Goal: Task Accomplishment & Management: Use online tool/utility

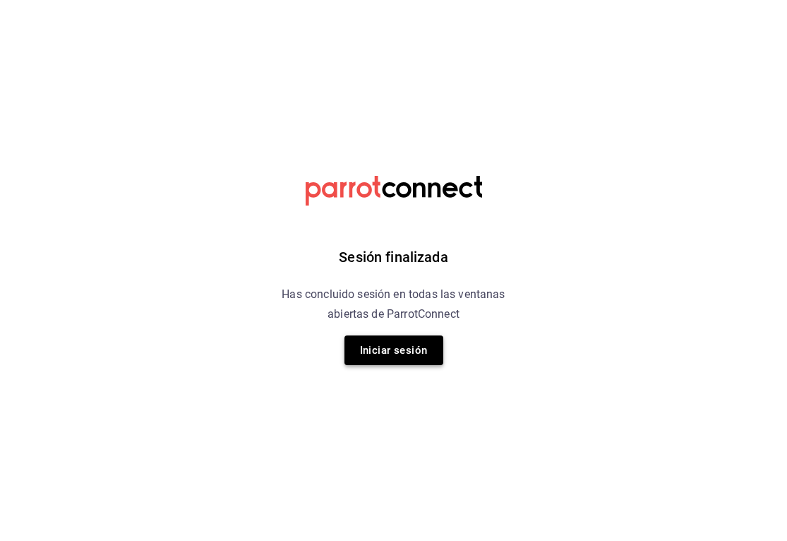
click at [410, 364] on button "Iniciar sesión" at bounding box center [394, 350] width 99 height 30
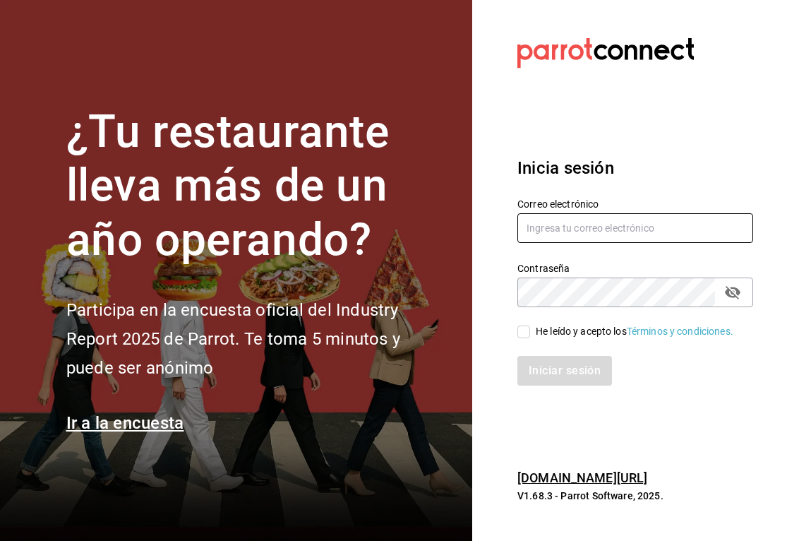
type input "[EMAIL_ADDRESS][DOMAIN_NAME]"
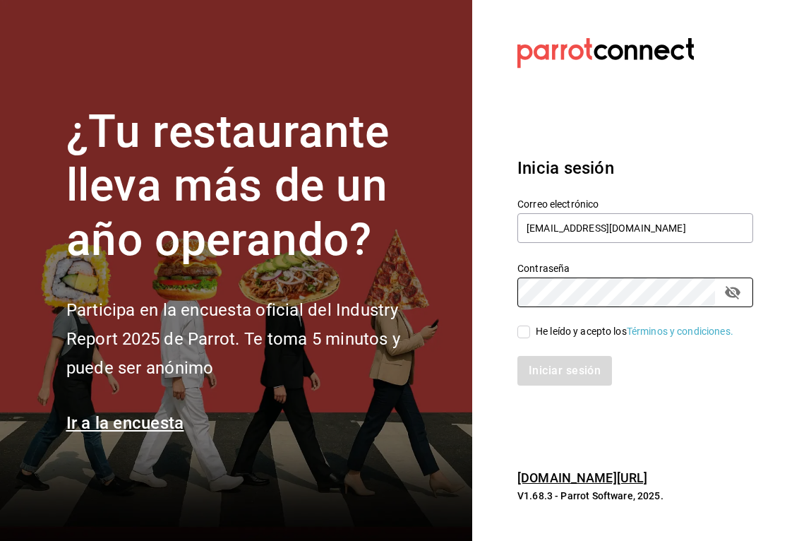
click at [519, 327] on input "He leído y acepto los Términos y condiciones." at bounding box center [524, 332] width 13 height 13
checkbox input "true"
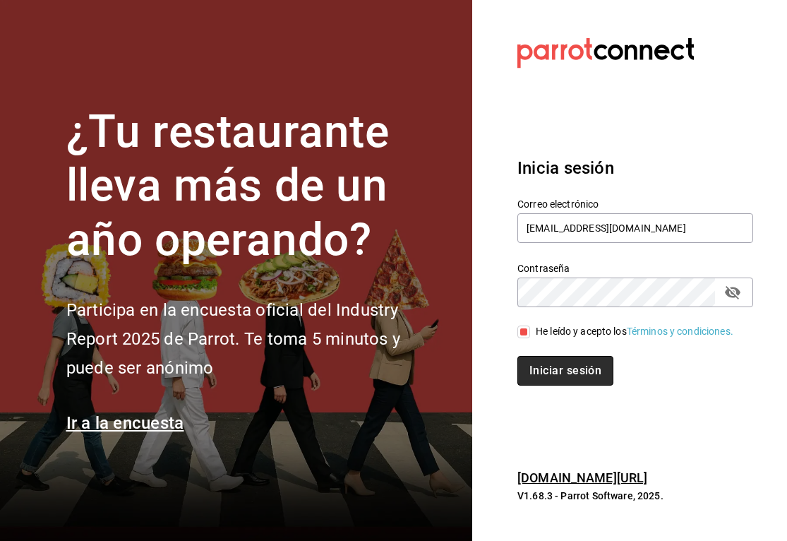
click at [538, 366] on button "Iniciar sesión" at bounding box center [566, 371] width 96 height 30
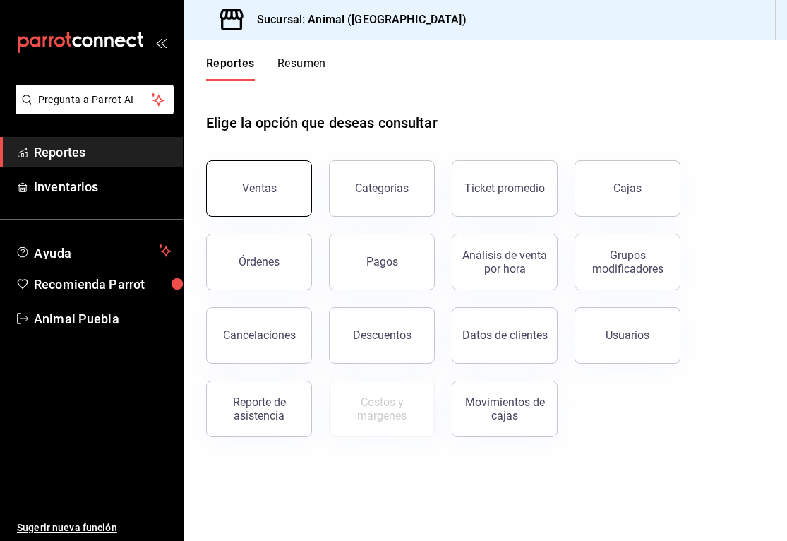
click at [279, 196] on button "Ventas" at bounding box center [259, 188] width 106 height 56
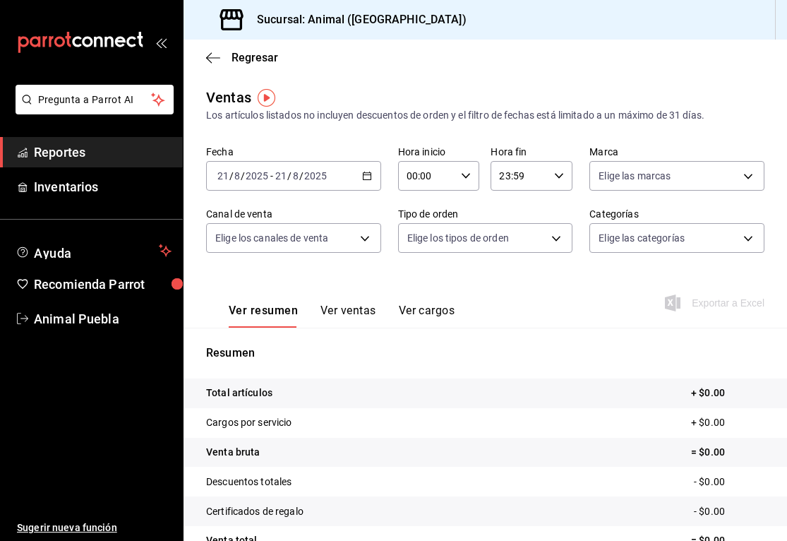
click at [366, 184] on div "2025-08-21 21 / 8 / 2025 - 2025-08-21 21 / 8 / 2025" at bounding box center [293, 176] width 175 height 30
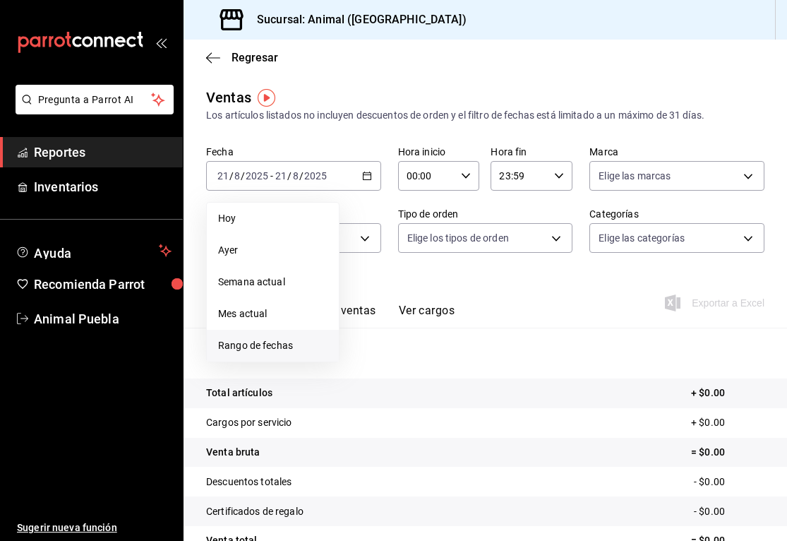
click at [259, 352] on span "Rango de fechas" at bounding box center [272, 345] width 109 height 15
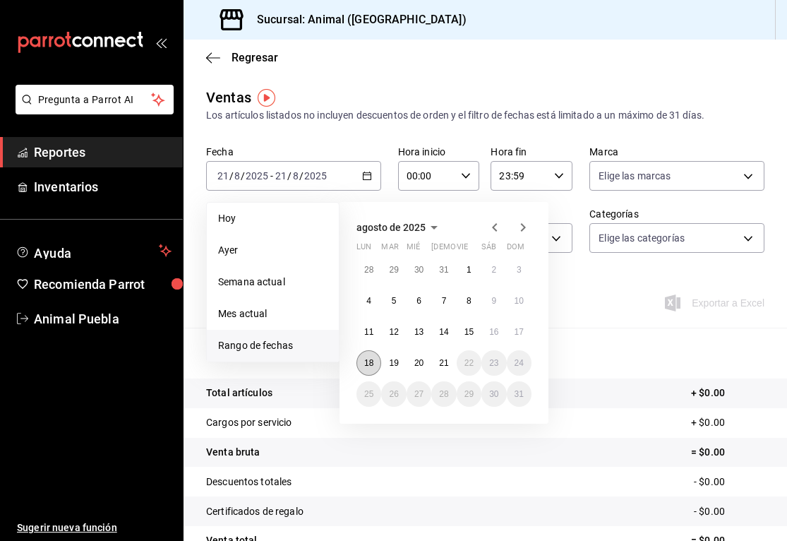
click at [371, 366] on abbr "18" at bounding box center [368, 363] width 9 height 10
click at [447, 367] on abbr "21" at bounding box center [443, 363] width 9 height 10
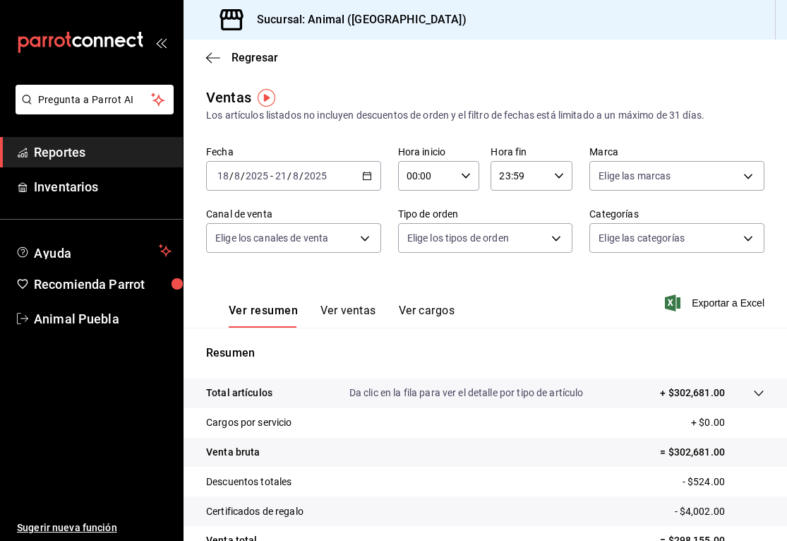
click at [464, 176] on icon "button" at bounding box center [466, 176] width 10 height 10
click at [413, 229] on span "05" at bounding box center [419, 225] width 18 height 11
type input "05:00"
click at [516, 176] on div at bounding box center [393, 270] width 787 height 541
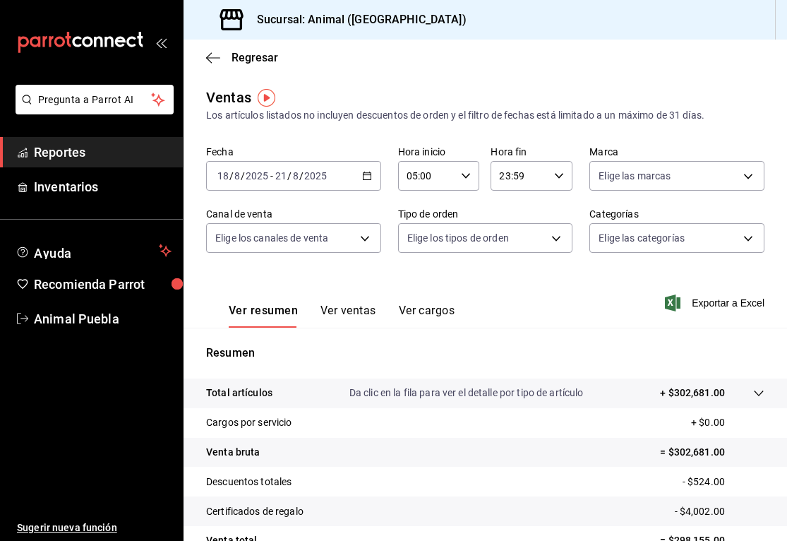
click at [558, 174] on icon "button" at bounding box center [559, 176] width 10 height 10
click at [511, 257] on button "05" at bounding box center [511, 243] width 35 height 28
type input "05:59"
click at [699, 181] on div at bounding box center [393, 270] width 787 height 541
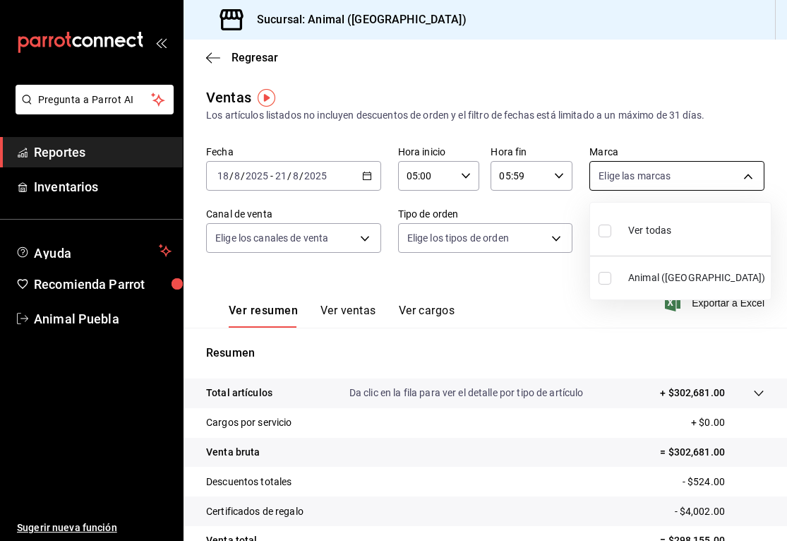
click at [752, 177] on body "Pregunta a Parrot AI Reportes Inventarios Ayuda Recomienda Parrot Animal Puebla…" at bounding box center [393, 270] width 787 height 541
click at [602, 234] on input "checkbox" at bounding box center [605, 231] width 13 height 13
checkbox input "true"
type input "96838179-8fbb-4073-aae3-1789726318c8"
checkbox input "true"
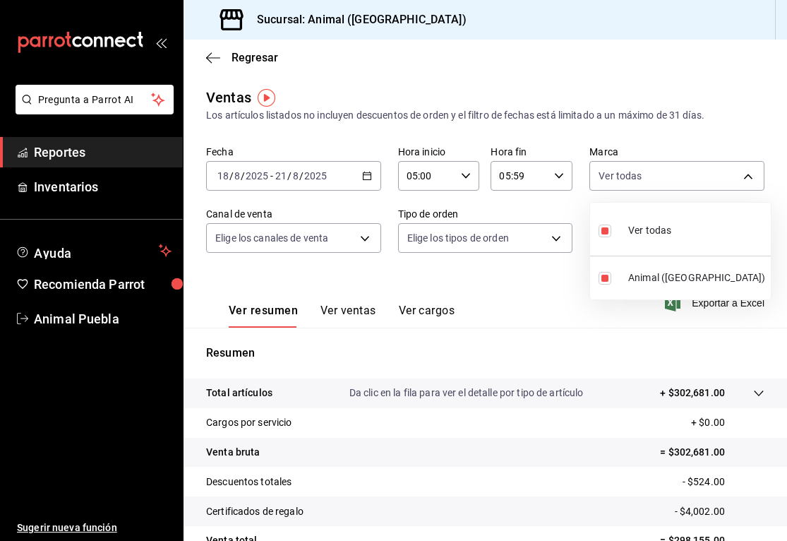
click at [366, 244] on div at bounding box center [393, 270] width 787 height 541
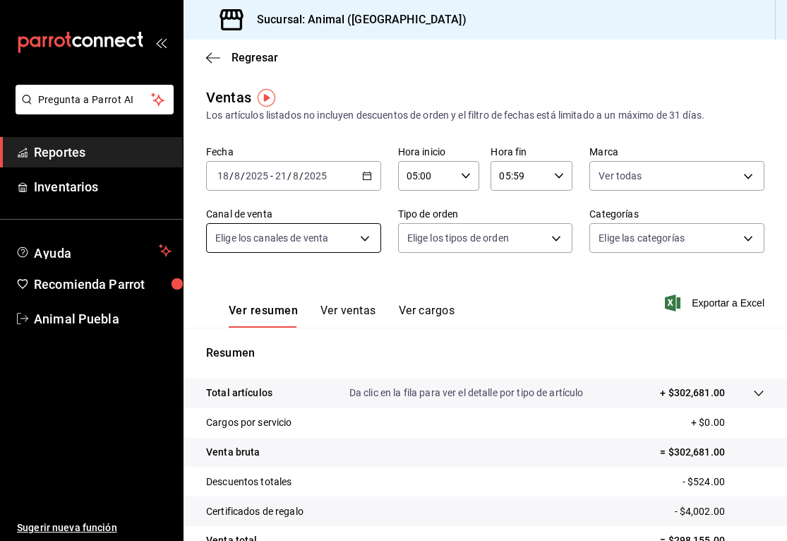
click at [366, 232] on body "Pregunta a Parrot AI Reportes Inventarios Ayuda Recomienda Parrot Animal Puebla…" at bounding box center [393, 270] width 787 height 541
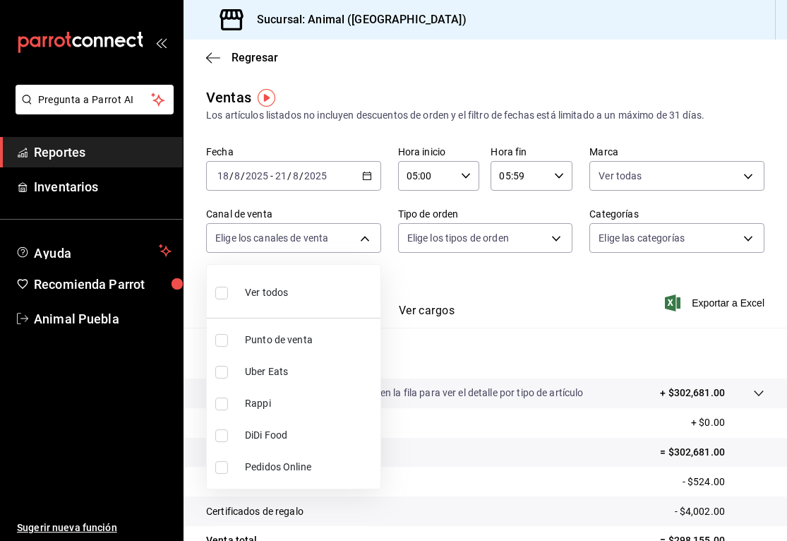
click at [223, 291] on input "checkbox" at bounding box center [221, 293] width 13 height 13
checkbox input "true"
type input "PARROT,UBER_EATS,RAPPI,DIDI_FOOD,ONLINE"
checkbox input "true"
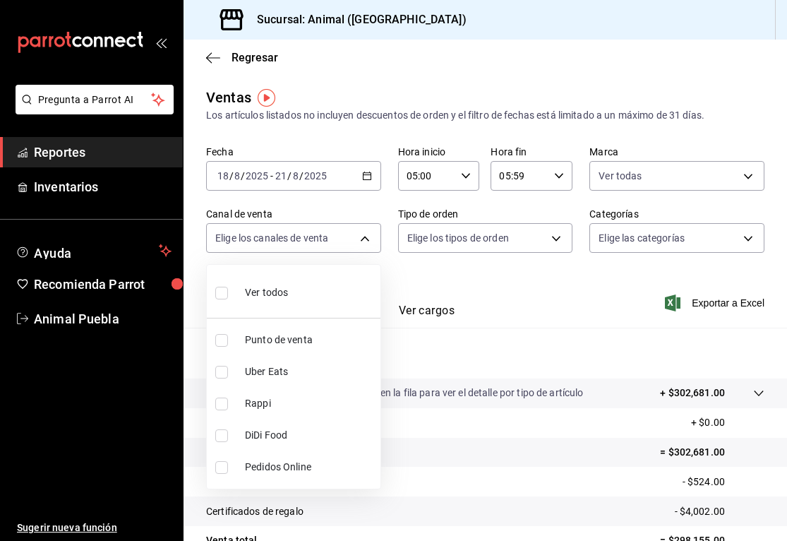
checkbox input "true"
click at [532, 229] on div at bounding box center [393, 270] width 787 height 541
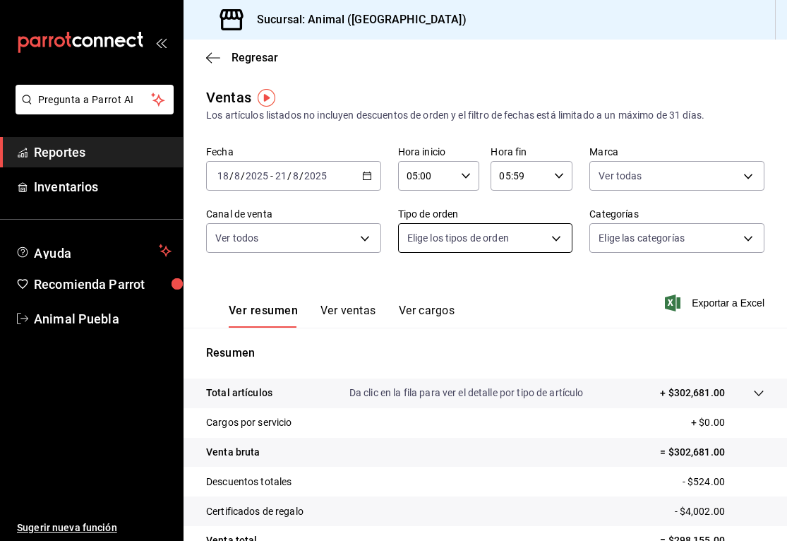
click at [559, 237] on body "Pregunta a Parrot AI Reportes Inventarios Ayuda Recomienda Parrot Animal Puebla…" at bounding box center [393, 270] width 787 height 541
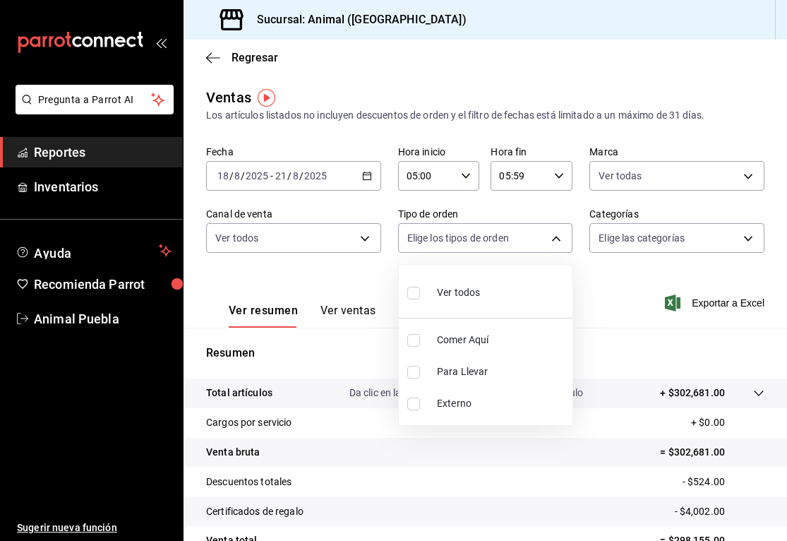
click at [417, 294] on input "checkbox" at bounding box center [413, 293] width 13 height 13
checkbox input "true"
type input "89cc3392-1a89-49ed-91c4-e66ea58282e1,025cf6ae-25b7-4698-bb98-3d77af74a196,EXTER…"
checkbox input "true"
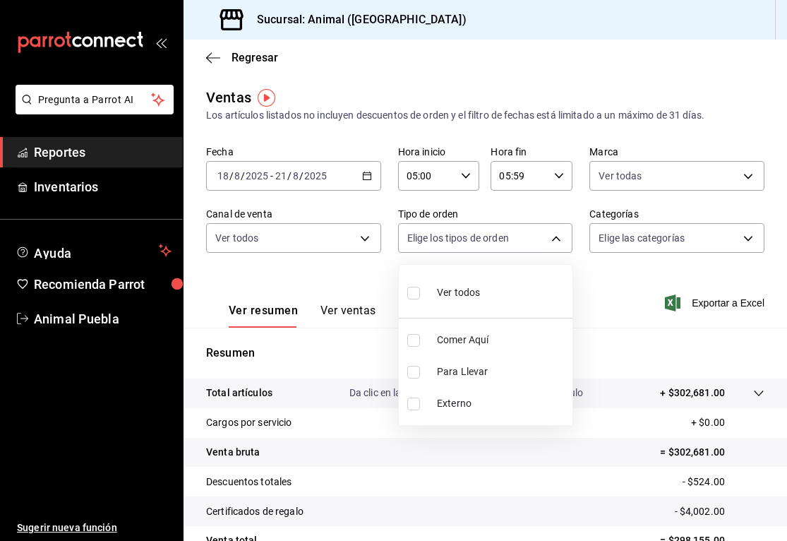
checkbox input "true"
click at [751, 240] on div at bounding box center [393, 270] width 787 height 541
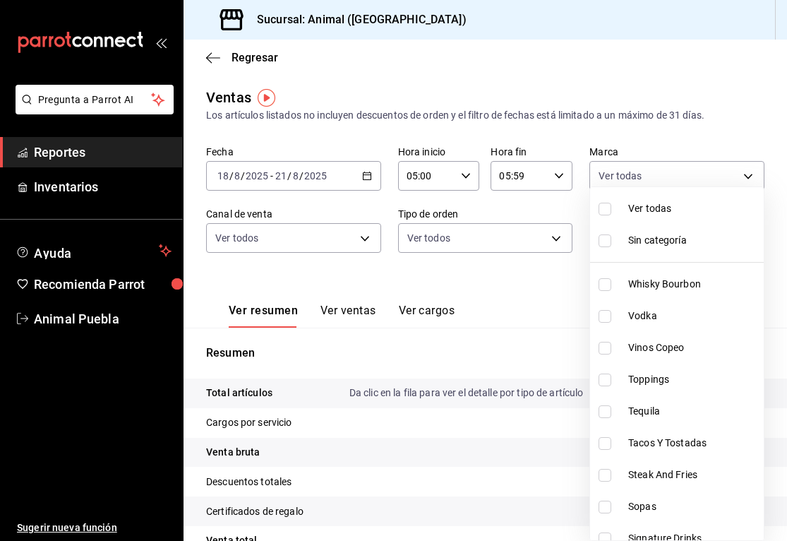
click at [748, 240] on body "Pregunta a Parrot AI Reportes Inventarios Ayuda Recomienda Parrot Animal Puebla…" at bounding box center [393, 270] width 787 height 541
click at [604, 213] on input "checkbox" at bounding box center [605, 209] width 13 height 13
checkbox input "true"
type input "696422f3-042f-4992-a796-20cec1d2addd,ab2f2cdd-2d2d-455a-bd59-969ed93fbee5,5744a…"
checkbox input "true"
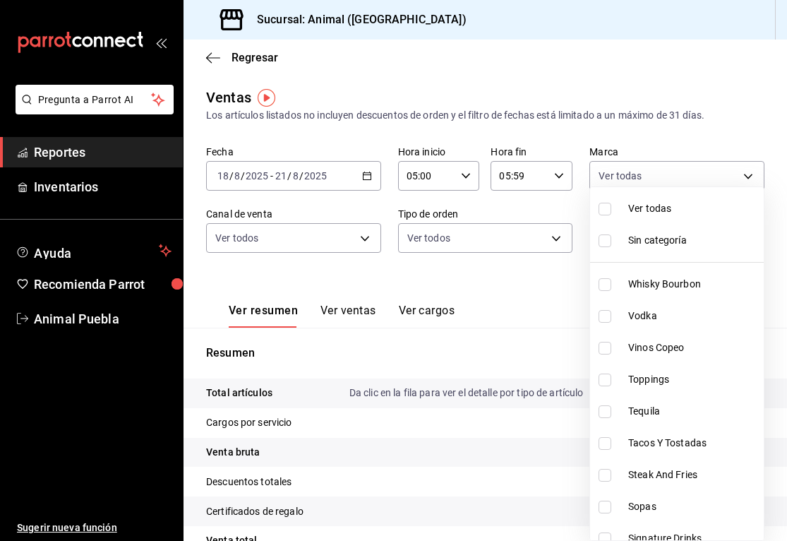
checkbox input "true"
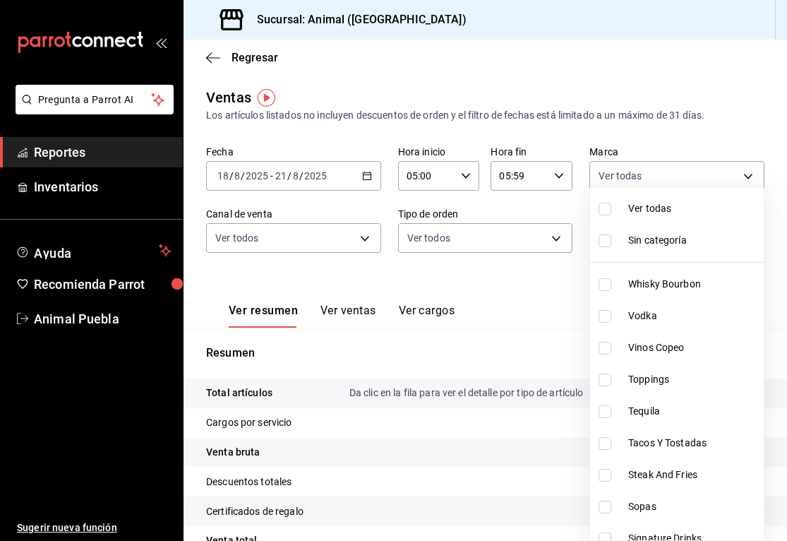
checkbox input "true"
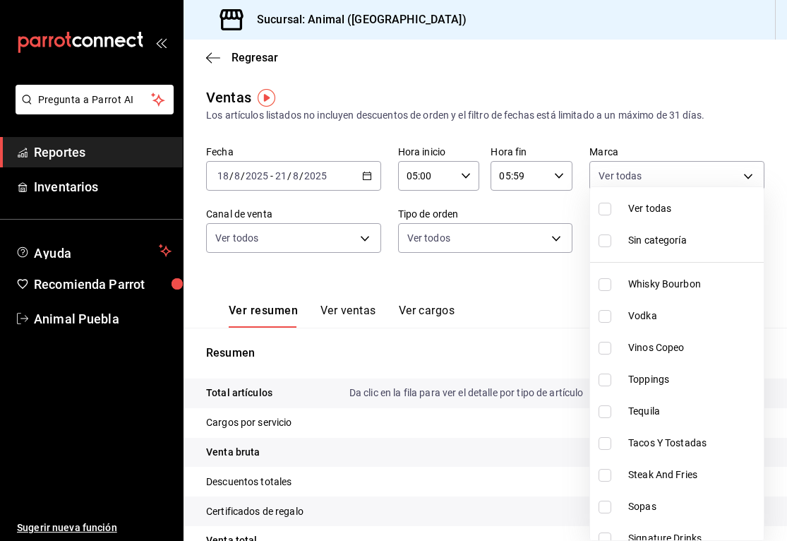
checkbox input "true"
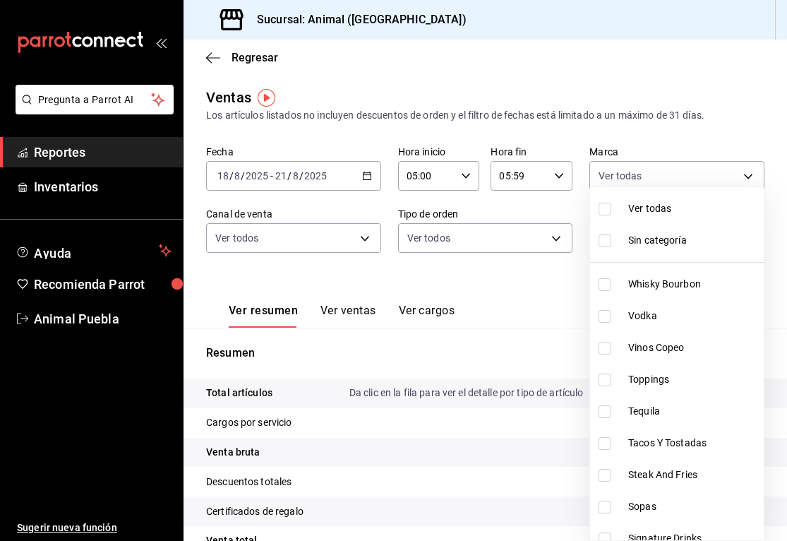
checkbox input "true"
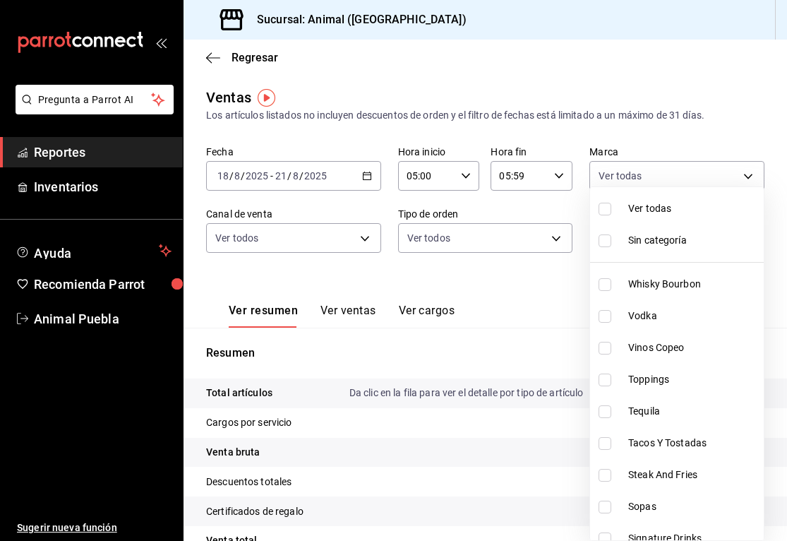
checkbox input "true"
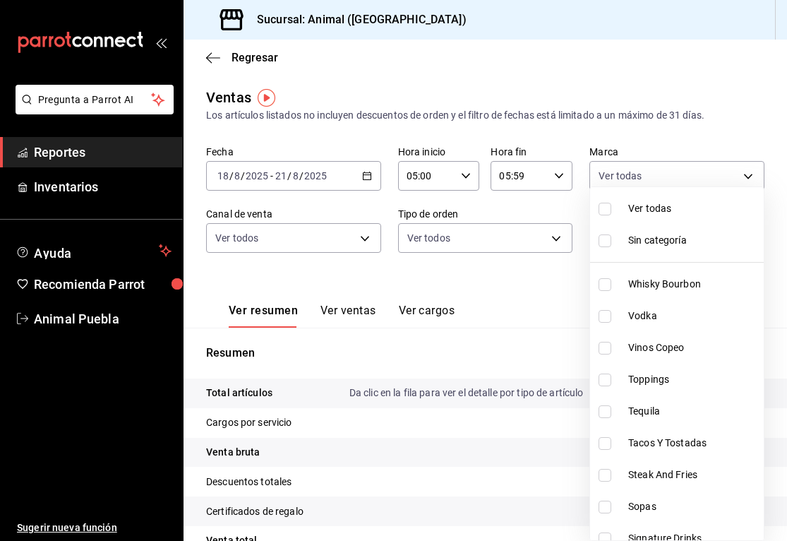
checkbox input "true"
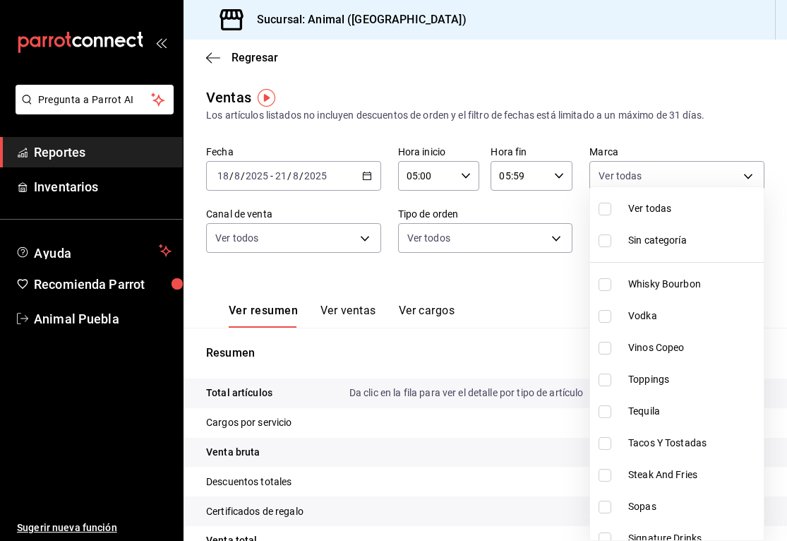
checkbox input "true"
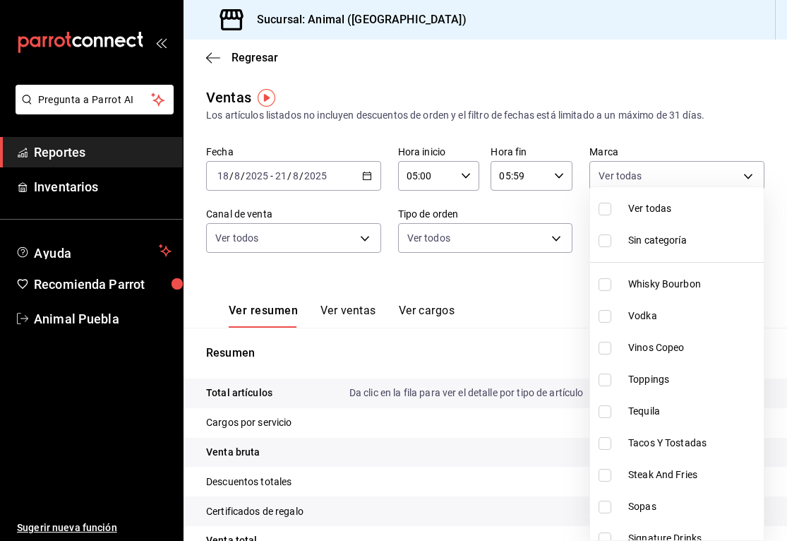
checkbox input "true"
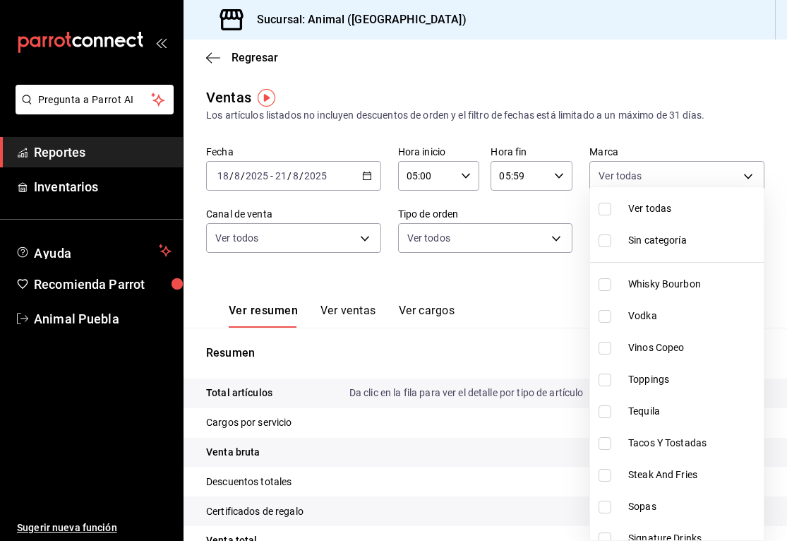
checkbox input "true"
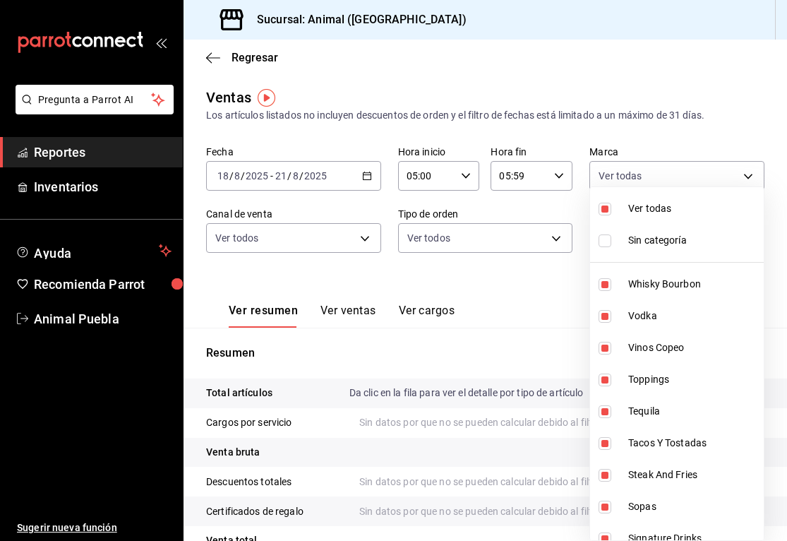
click at [549, 285] on div at bounding box center [393, 270] width 787 height 541
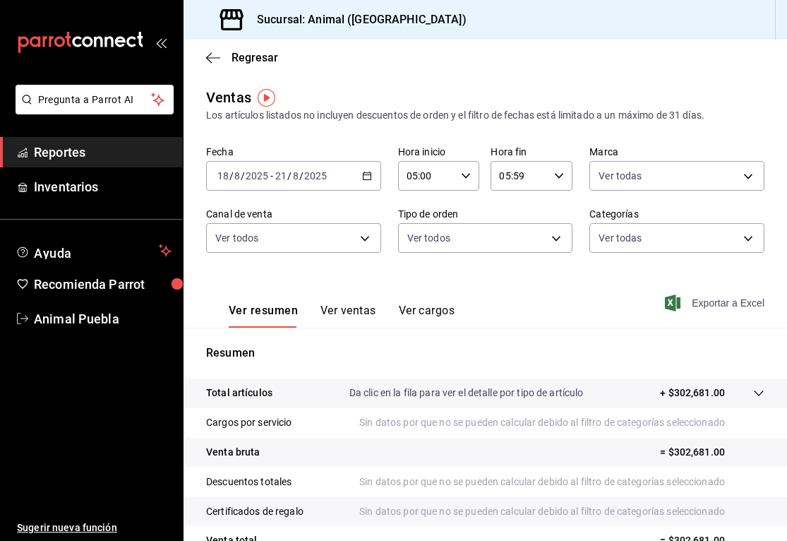
click at [680, 304] on span "Exportar a Excel" at bounding box center [716, 302] width 97 height 17
